Goal: Communication & Community: Answer question/provide support

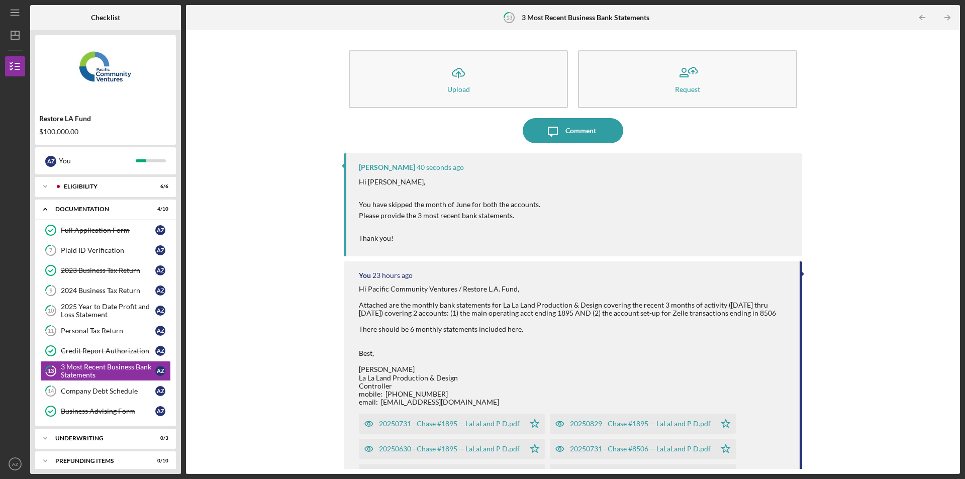
scroll to position [80, 0]
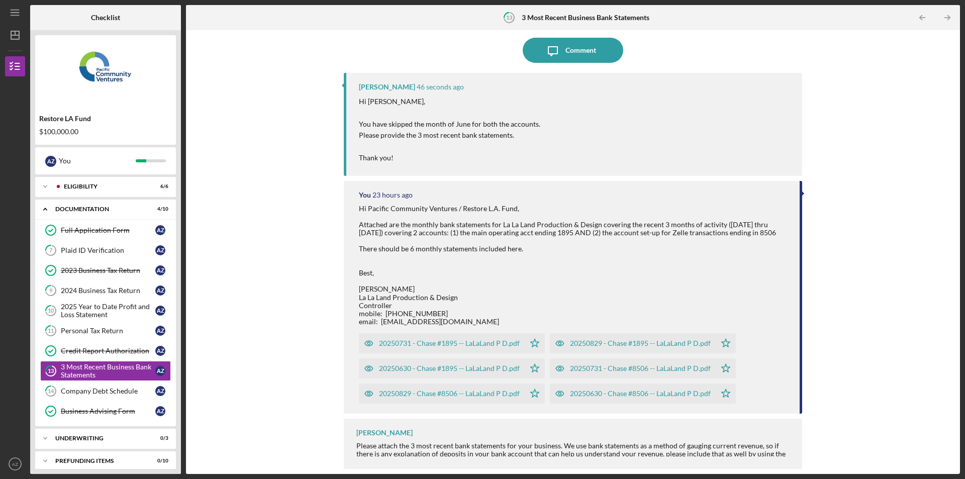
click at [442, 371] on div "20250630 - Chase #1895 -- LaLaLand P D.pdf" at bounding box center [449, 368] width 141 height 8
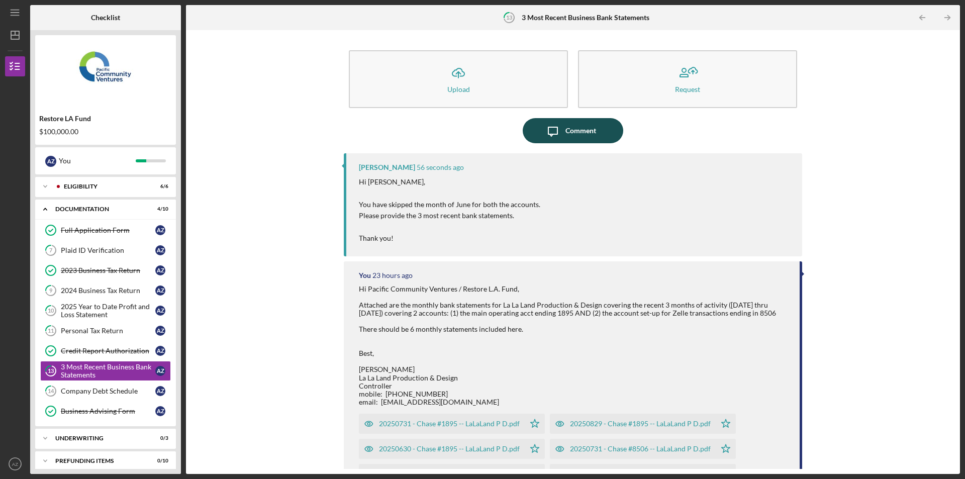
click at [580, 126] on div "Comment" at bounding box center [580, 130] width 31 height 25
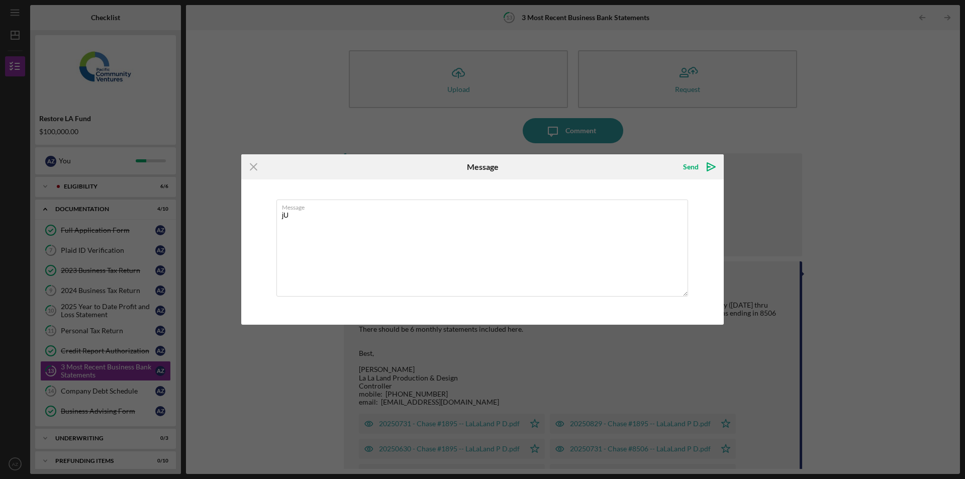
type textarea "j"
type textarea "Hi"
click at [257, 170] on icon "Icon/Menu Close" at bounding box center [253, 166] width 25 height 25
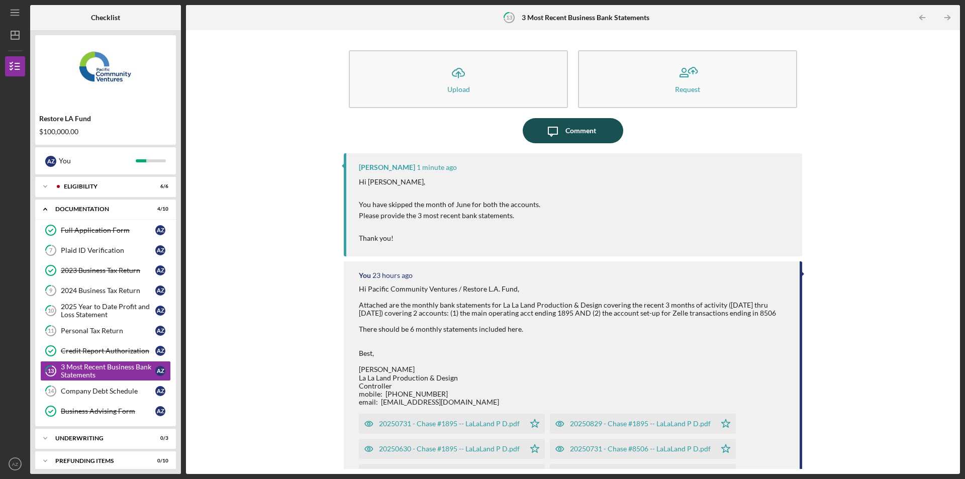
click at [583, 132] on div "Comment" at bounding box center [580, 130] width 31 height 25
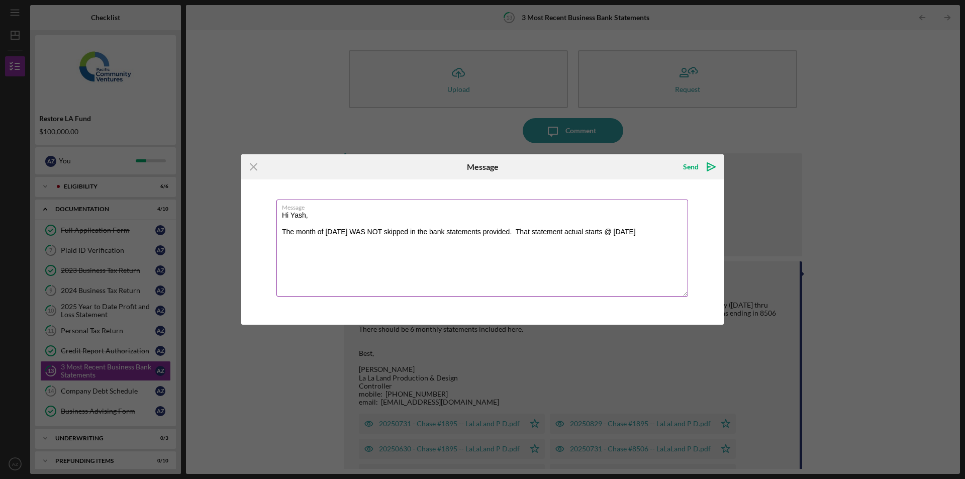
click at [605, 236] on textarea "Hi Yash, The month of [DATE] WAS NOT skipped in the bank statements provided. T…" at bounding box center [481, 247] width 411 height 97
click at [536, 230] on textarea "Hi Yash, The month of [DATE] WAS NOT skipped in the bank statements provided. T…" at bounding box center [481, 247] width 411 height 97
paste textarea "[PERSON_NAME] Controller Accounting dept. e-m: [EMAIL_ADDRESS][DOMAIN_NAME]"
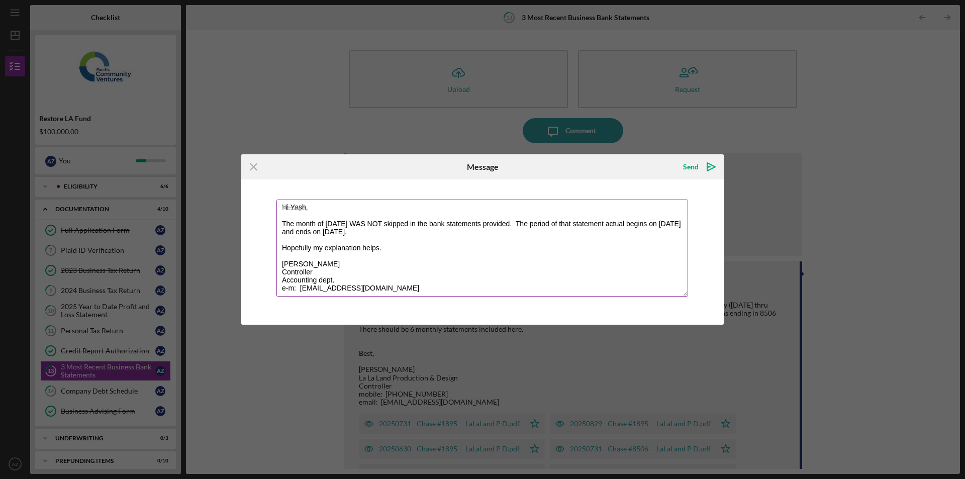
click at [336, 261] on textarea "Hi Yash, The month of [DATE] WAS NOT skipped in the bank statements provided. T…" at bounding box center [481, 247] width 411 height 97
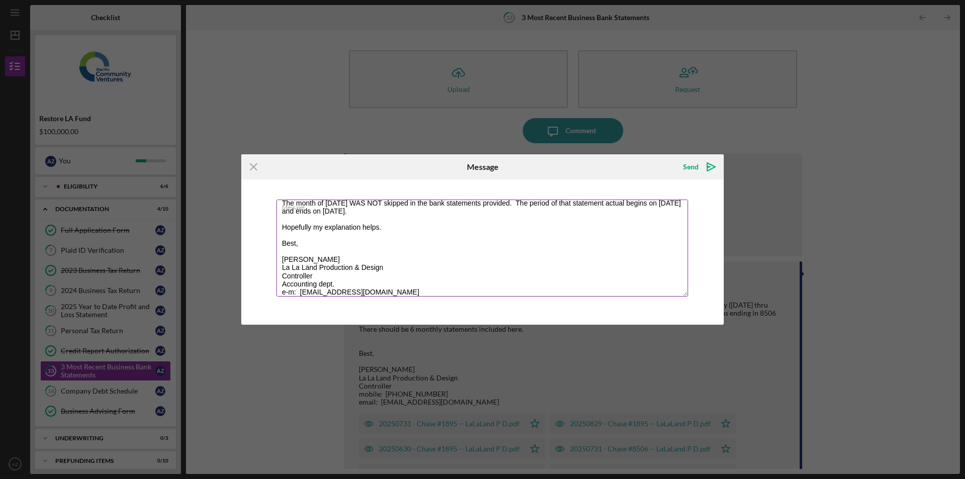
scroll to position [40, 0]
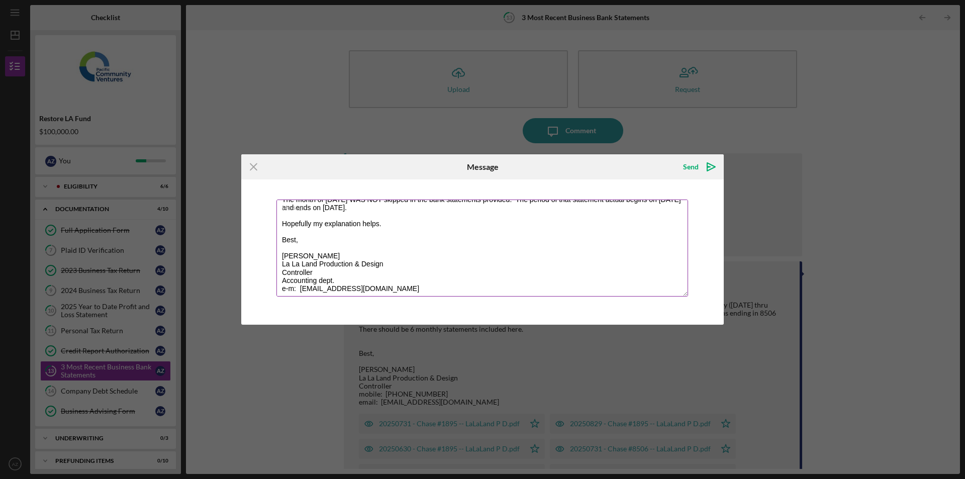
click at [359, 274] on textarea "Hi Yash, The month of [DATE] WAS NOT skipped in the bank statements provided. T…" at bounding box center [481, 247] width 411 height 97
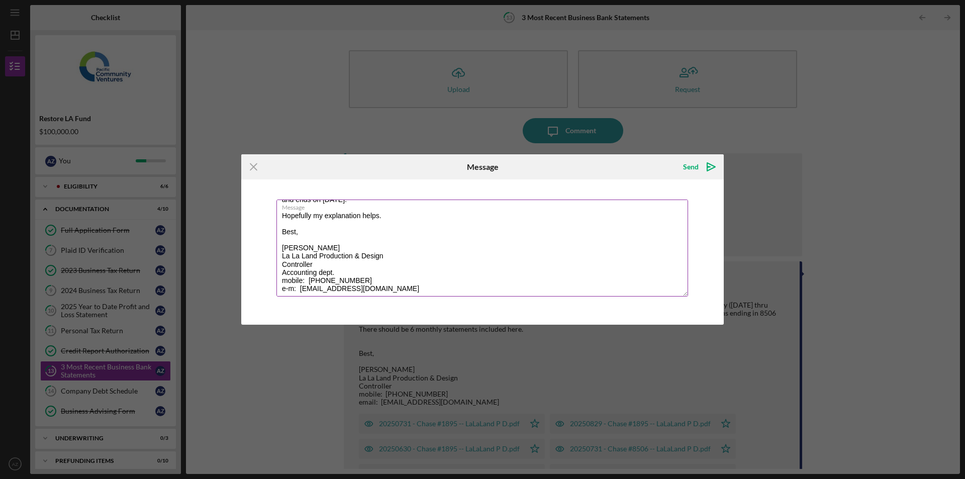
scroll to position [11, 0]
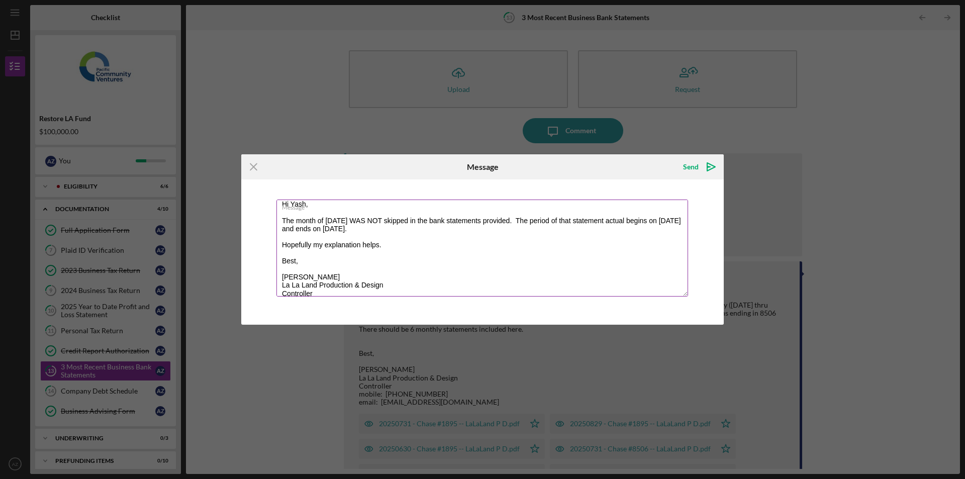
click at [433, 228] on textarea "Hi Yash, The month of June 2025 WAS NOT skipped in the bank statements provided…" at bounding box center [481, 247] width 411 height 97
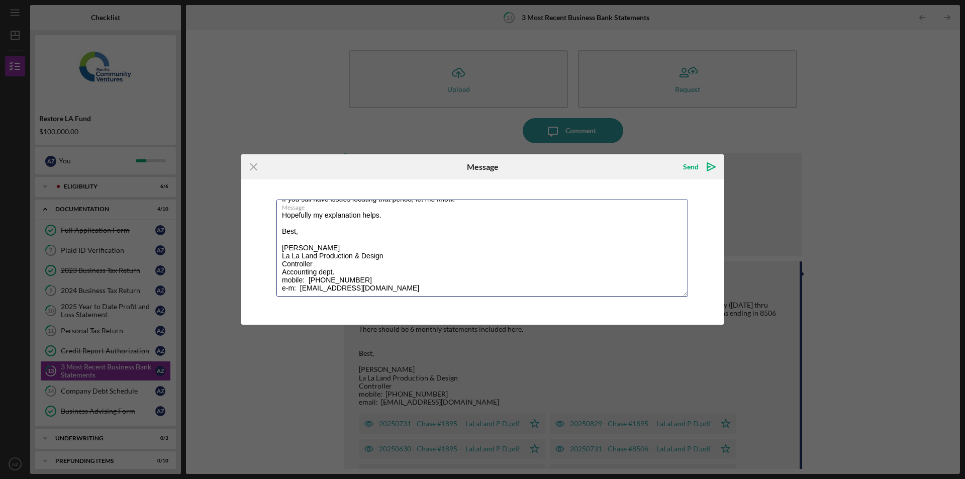
scroll to position [0, 0]
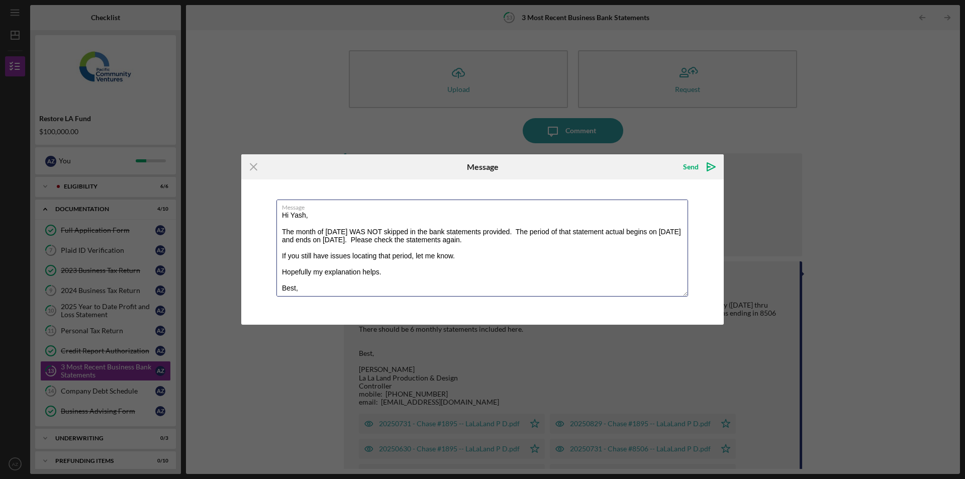
drag, startPoint x: 452, startPoint y: 277, endPoint x: 109, endPoint y: 111, distance: 380.8
click at [109, 111] on div "Icon/Menu Close Message Send Icon/icon-invite-send Message Hi Yash, The month o…" at bounding box center [482, 239] width 965 height 479
type textarea "Hi Yash, The month of [DATE] WAS NOT skipped in the bank statements provided. T…"
click at [683, 168] on button "Send Icon/icon-invite-send" at bounding box center [698, 167] width 51 height 20
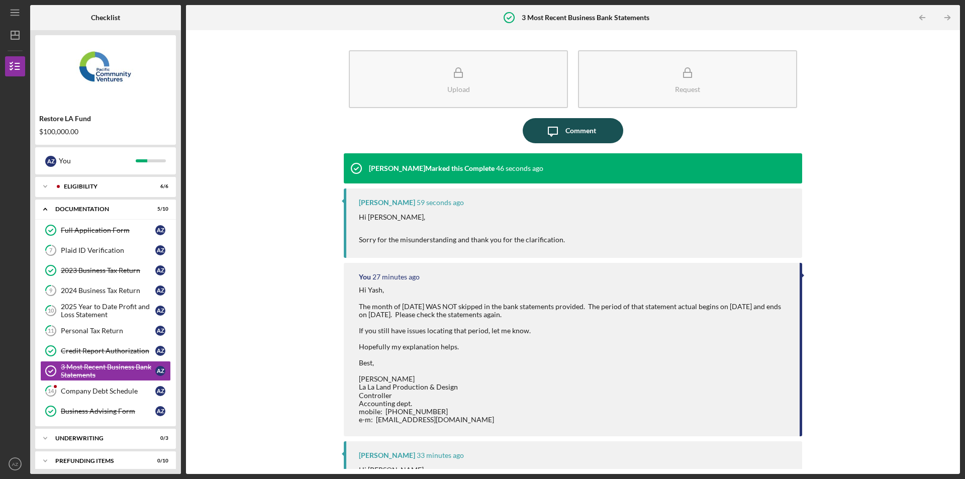
click at [586, 127] on div "Comment" at bounding box center [580, 130] width 31 height 25
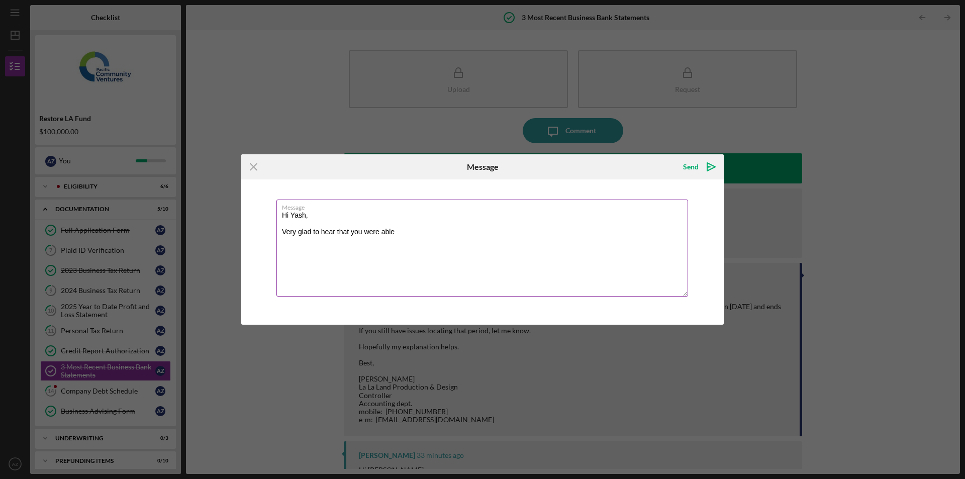
click at [432, 239] on textarea "Hi Yash, Very glad to hear that you were able" at bounding box center [481, 247] width 411 height 97
click at [442, 242] on textarea "Hi Yash, Very glad to hear that you were able" at bounding box center [481, 247] width 411 height 97
drag, startPoint x: 524, startPoint y: 232, endPoint x: 460, endPoint y: 235, distance: 64.9
click at [460, 235] on textarea "Hi Yash, Very glad to hear that you were able to locate the bank statement thta…" at bounding box center [481, 247] width 411 height 97
click at [523, 232] on textarea "Hi Yash, Very glad to hear that you were able to locate the bank statement thta…" at bounding box center [481, 247] width 411 height 97
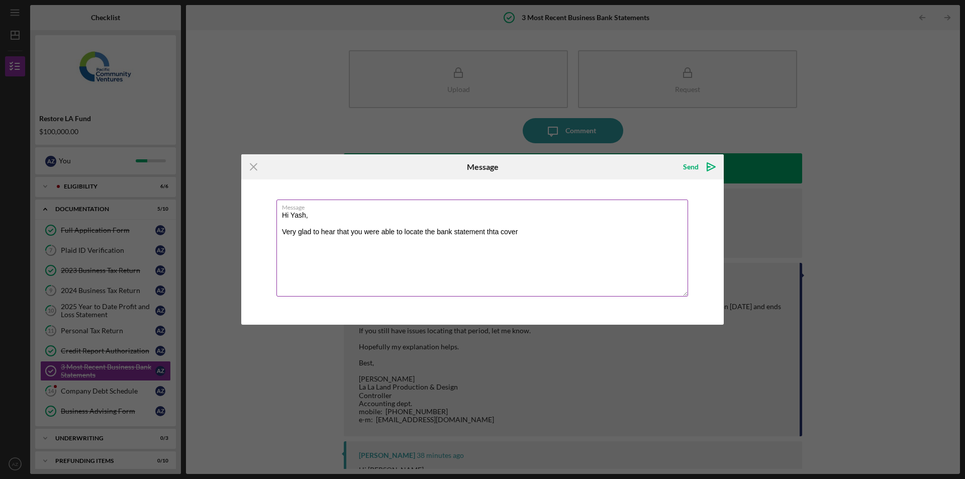
drag, startPoint x: 523, startPoint y: 232, endPoint x: 439, endPoint y: 234, distance: 84.9
click at [439, 234] on textarea "Hi Yash, Very glad to hear that you were able to locate the bank statement thta…" at bounding box center [481, 247] width 411 height 97
click at [308, 256] on textarea "Hi Yash, Very glad to hear that you were able to locate the info for June 2025.…" at bounding box center [481, 247] width 411 height 97
paste textarea "[PERSON_NAME] Controller Accounting dept. e-m: [EMAIL_ADDRESS][DOMAIN_NAME]"
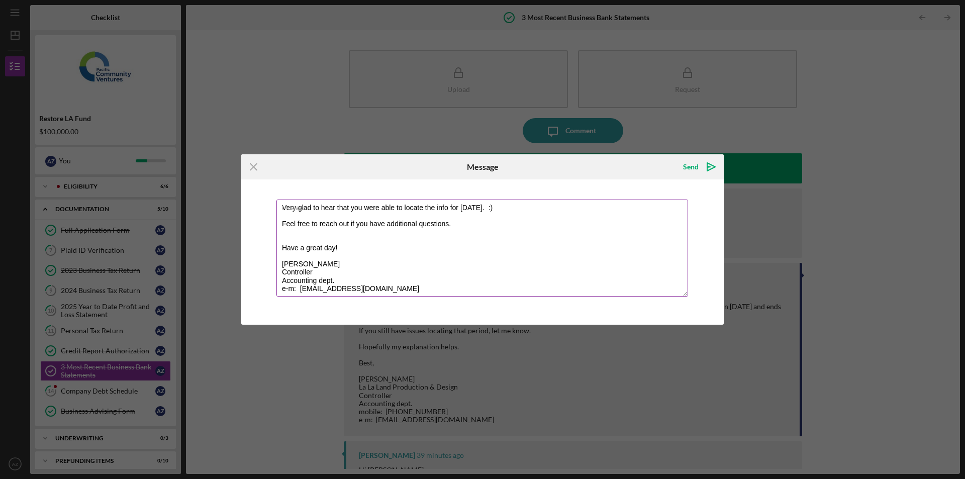
scroll to position [24, 0]
click at [331, 263] on textarea "Hi Yash, Very glad to hear that you were able to locate the info for June 2025.…" at bounding box center [481, 247] width 411 height 97
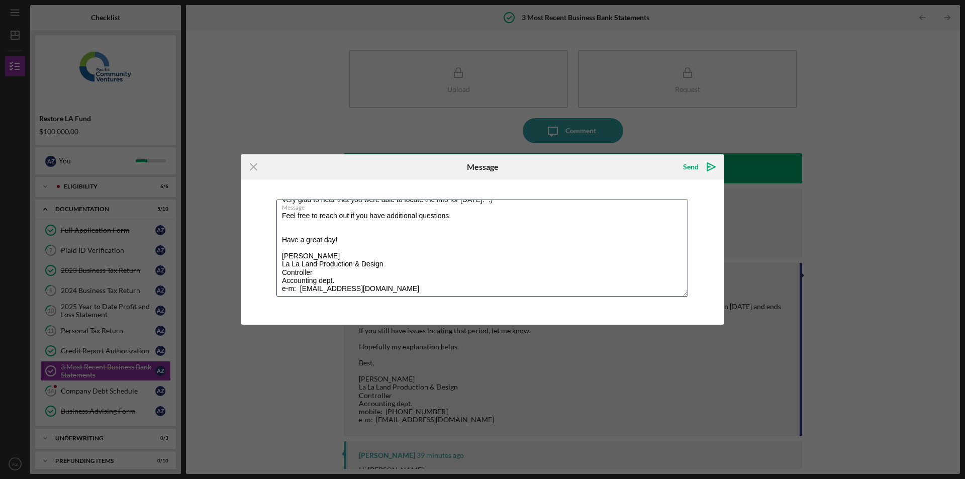
scroll to position [0, 0]
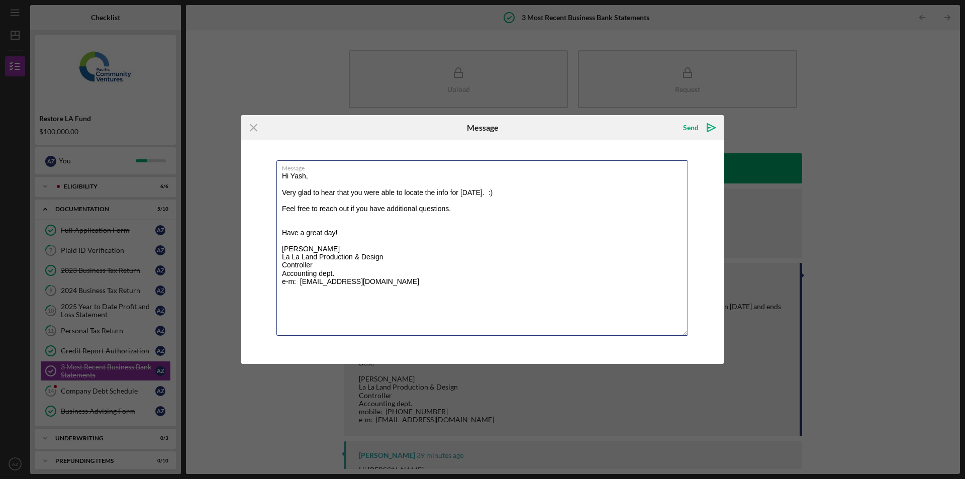
drag, startPoint x: 686, startPoint y: 295, endPoint x: 692, endPoint y: 374, distance: 79.1
click at [692, 374] on div "Icon/Menu Close Message Send Icon/icon-invite-send Message Hi Yash, Very glad t…" at bounding box center [482, 239] width 965 height 479
click at [522, 301] on textarea "Hi Yash, Very glad to hear that you were able to locate the info for June 2025.…" at bounding box center [481, 247] width 411 height 175
type textarea "Hi Yash, Very glad to hear that you were able to locate the info for June 2025.…"
click at [700, 127] on icon "Icon/icon-invite-send" at bounding box center [710, 127] width 25 height 25
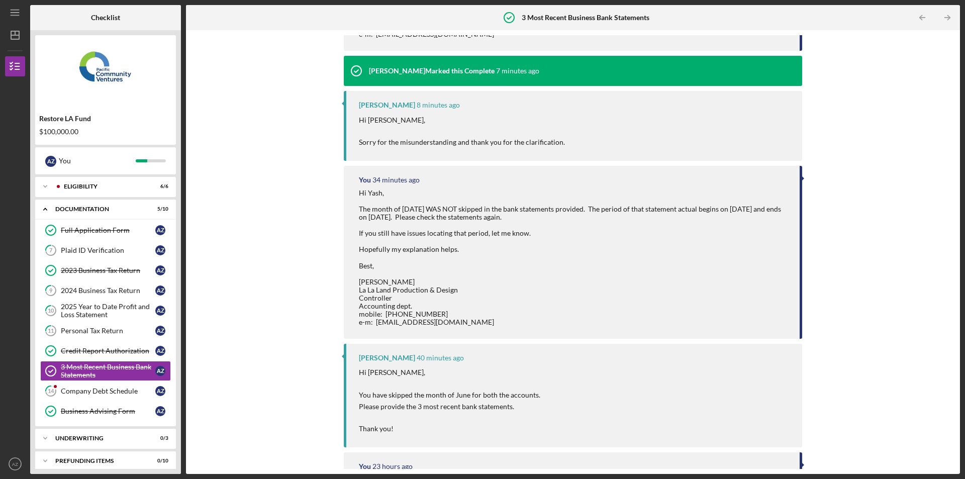
scroll to position [522, 0]
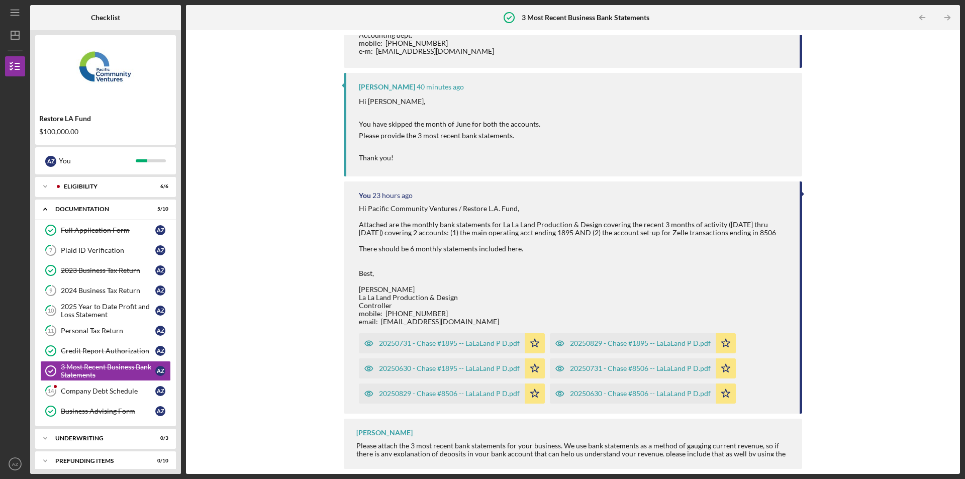
drag, startPoint x: 877, startPoint y: 164, endPoint x: 856, endPoint y: 139, distance: 32.8
click at [877, 164] on div "Upload Request Icon/Message Comment You 12 seconds ago Hi Yash, Very glad to he…" at bounding box center [573, 252] width 764 height 434
